Goal: Task Accomplishment & Management: Use online tool/utility

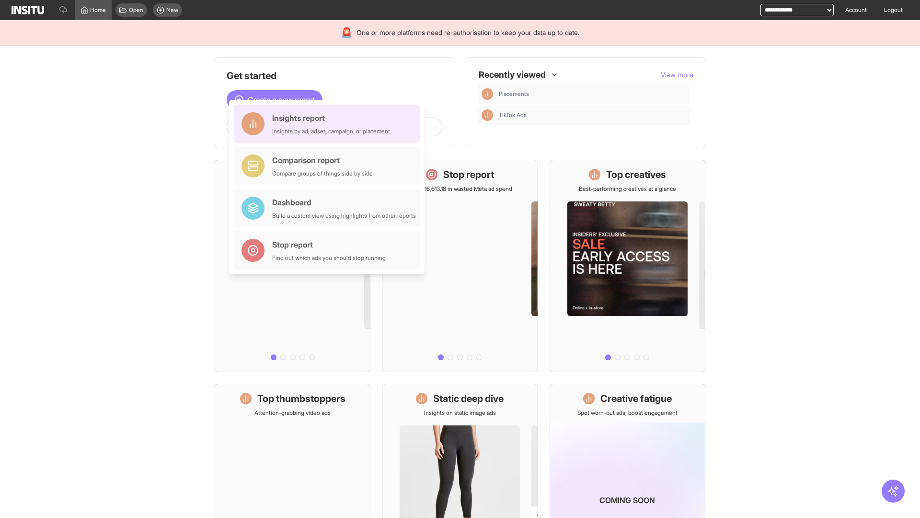
click at [329, 124] on div "Insights report Insights by ad, adset, campaign, or placement" at bounding box center [331, 123] width 118 height 23
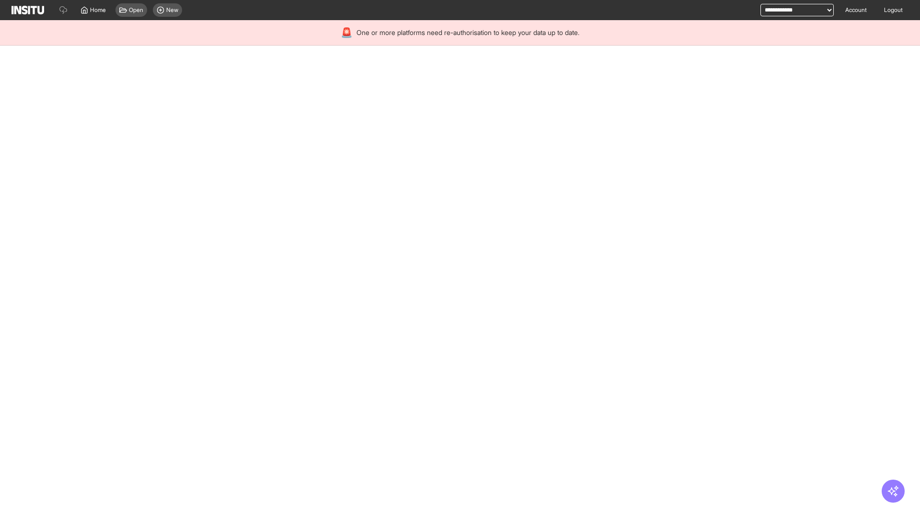
select select "**"
